Goal: Browse casually: Explore the website without a specific task or goal

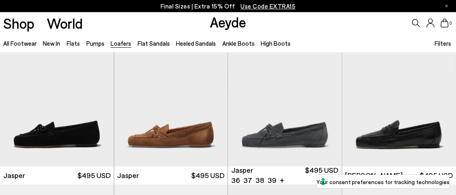
scroll to position [202, 0]
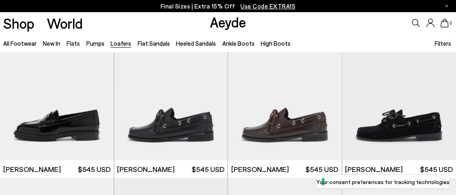
scroll to position [525, 0]
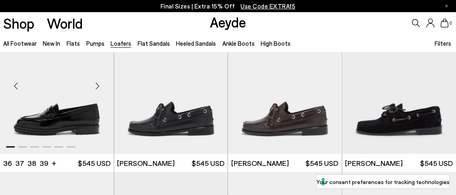
click at [66, 124] on img "1 / 6" at bounding box center [57, 82] width 114 height 143
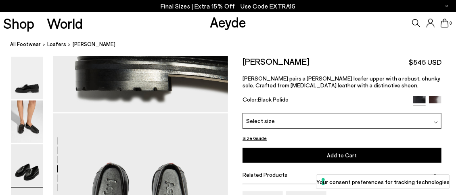
scroll to position [969, 0]
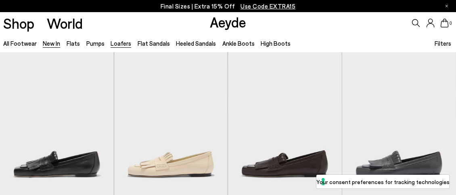
click at [48, 43] on link "New In" at bounding box center [51, 43] width 17 height 7
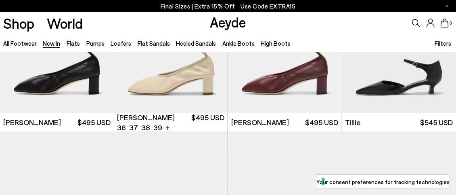
scroll to position [1211, 0]
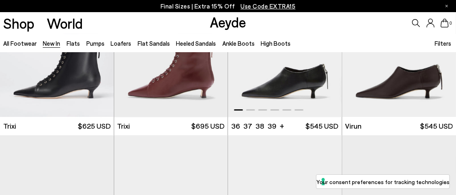
scroll to position [2341, 0]
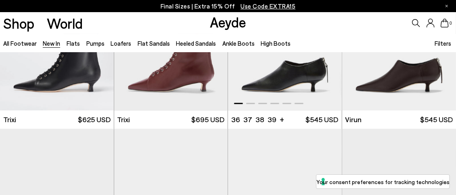
click at [293, 78] on img "1 / 6" at bounding box center [285, 38] width 114 height 143
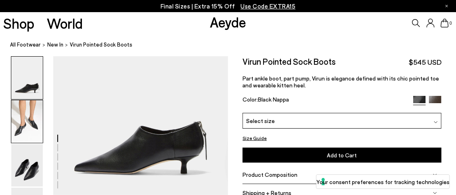
click at [33, 122] on img at bounding box center [26, 121] width 31 height 42
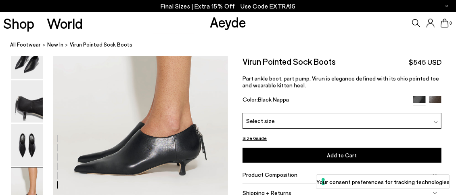
scroll to position [1150, 0]
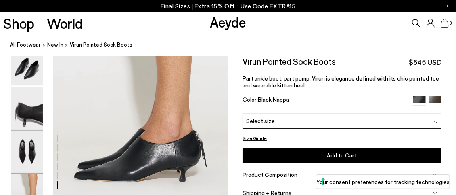
click at [32, 149] on img at bounding box center [26, 151] width 31 height 42
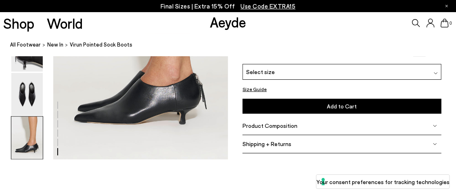
scroll to position [1167, 0]
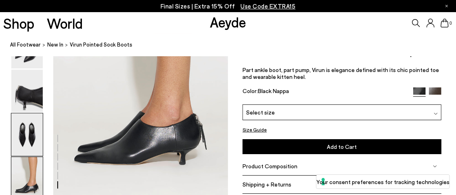
click at [23, 133] on img at bounding box center [26, 134] width 31 height 42
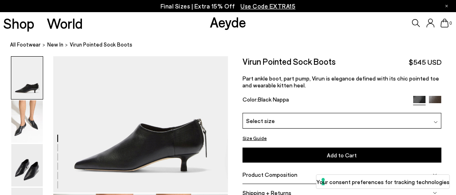
scroll to position [0, 0]
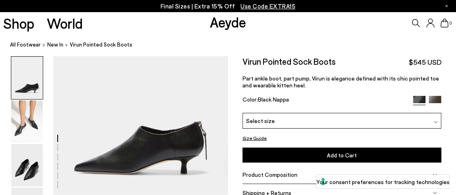
click at [260, 6] on span "Use Code EXTRA15" at bounding box center [268, 5] width 55 height 7
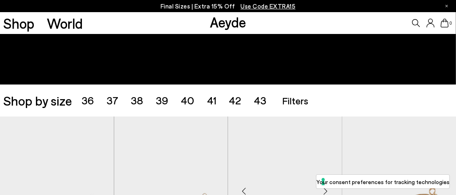
scroll to position [161, 0]
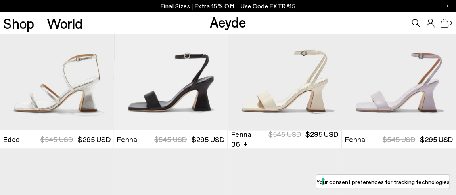
scroll to position [2450, 0]
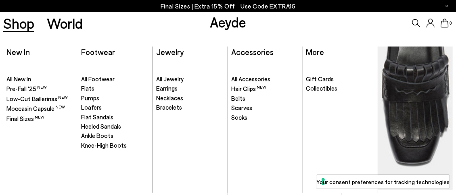
scroll to position [3754, 0]
click at [167, 88] on span "Earrings" at bounding box center [166, 87] width 21 height 7
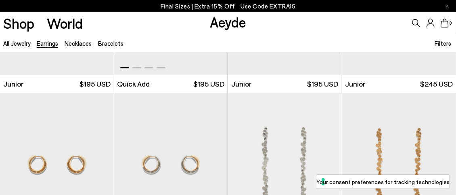
scroll to position [363, 0]
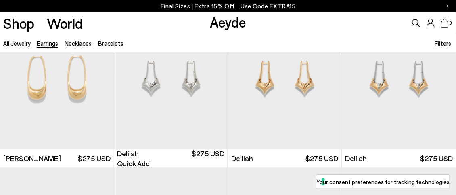
scroll to position [1292, 0]
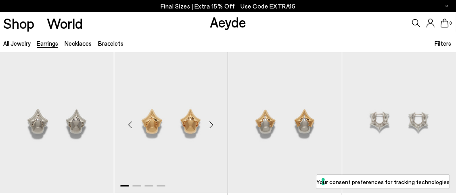
click at [209, 123] on div "Next slide" at bounding box center [211, 124] width 24 height 24
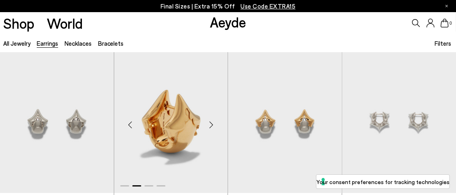
click at [209, 123] on div "Next slide" at bounding box center [211, 124] width 24 height 24
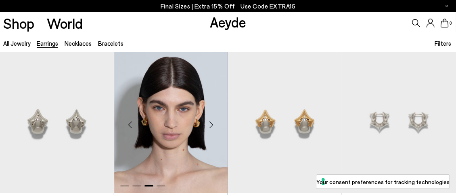
click at [209, 123] on div "Next slide" at bounding box center [211, 124] width 24 height 24
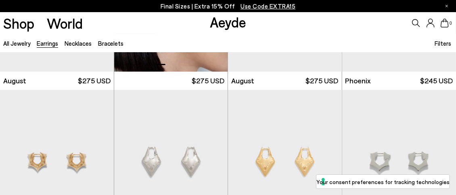
scroll to position [1453, 0]
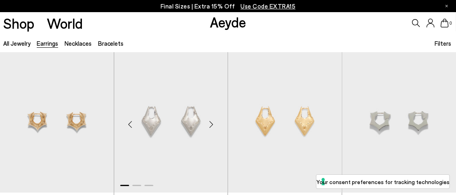
click at [208, 122] on div "Next slide" at bounding box center [211, 124] width 24 height 24
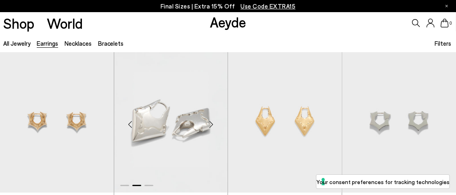
click at [208, 122] on div "Next slide" at bounding box center [211, 124] width 24 height 24
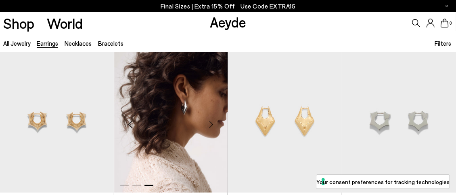
click at [208, 122] on div "Next slide" at bounding box center [211, 124] width 24 height 24
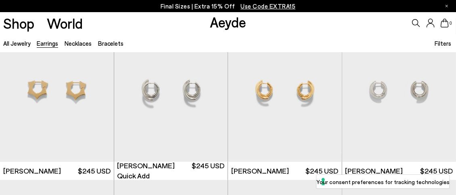
scroll to position [1655, 0]
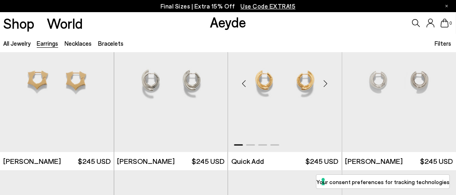
click at [327, 82] on div "Next slide" at bounding box center [326, 83] width 24 height 24
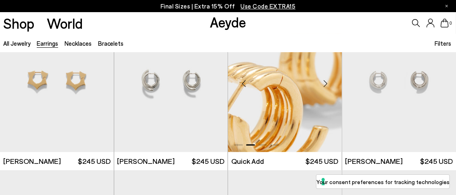
click at [327, 82] on div "Next slide" at bounding box center [326, 83] width 24 height 24
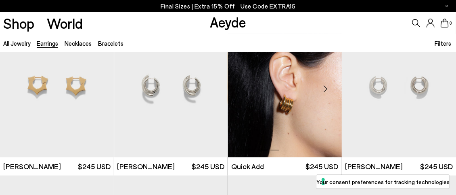
scroll to position [1615, 0]
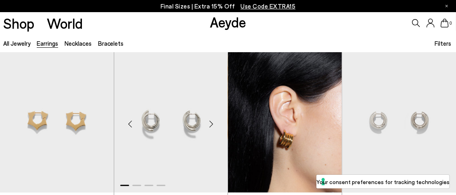
click at [211, 121] on div "Next slide" at bounding box center [211, 124] width 24 height 24
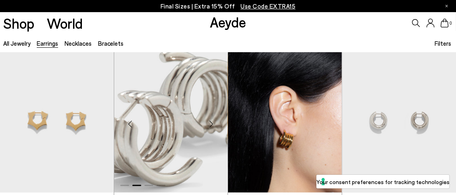
click at [211, 121] on div "Next slide" at bounding box center [211, 124] width 24 height 24
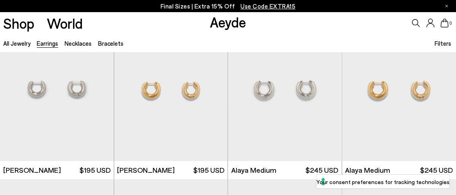
scroll to position [2140, 0]
